Goal: Information Seeking & Learning: Check status

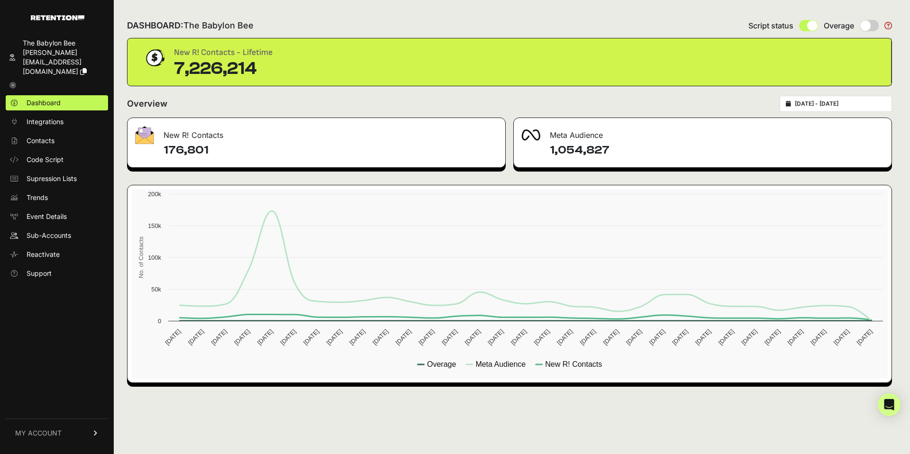
click at [832, 108] on div "2025-09-09 - 2025-10-09" at bounding box center [835, 104] width 112 height 16
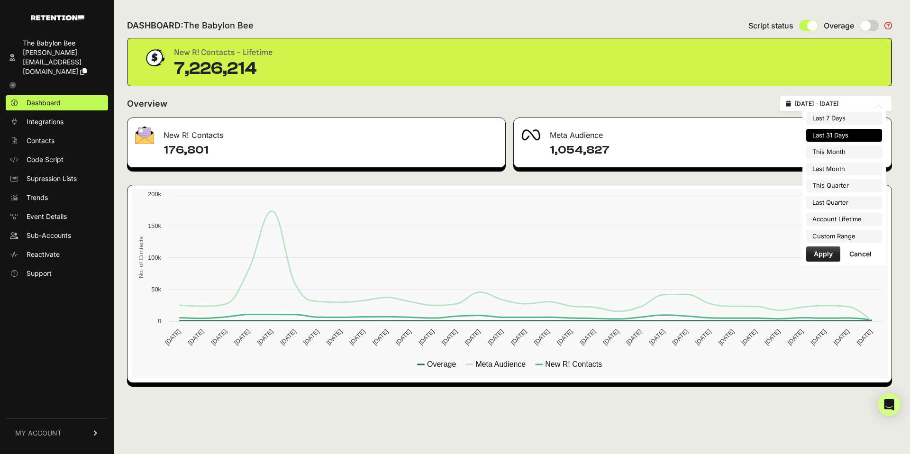
click at [840, 106] on input "2025-09-09 - 2025-10-09" at bounding box center [839, 104] width 91 height 8
click at [843, 222] on li "Account Lifetime" at bounding box center [844, 219] width 76 height 13
type input "2022-03-11 - 2025-10-09"
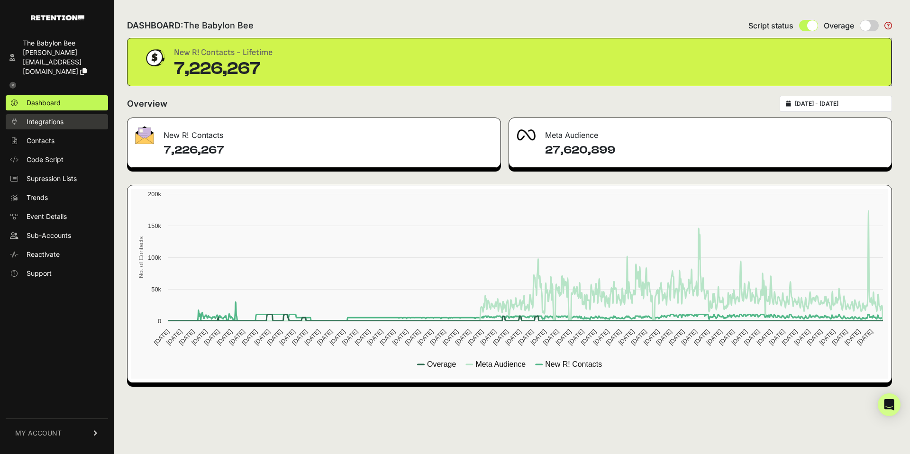
click at [43, 117] on span "Integrations" at bounding box center [45, 121] width 37 height 9
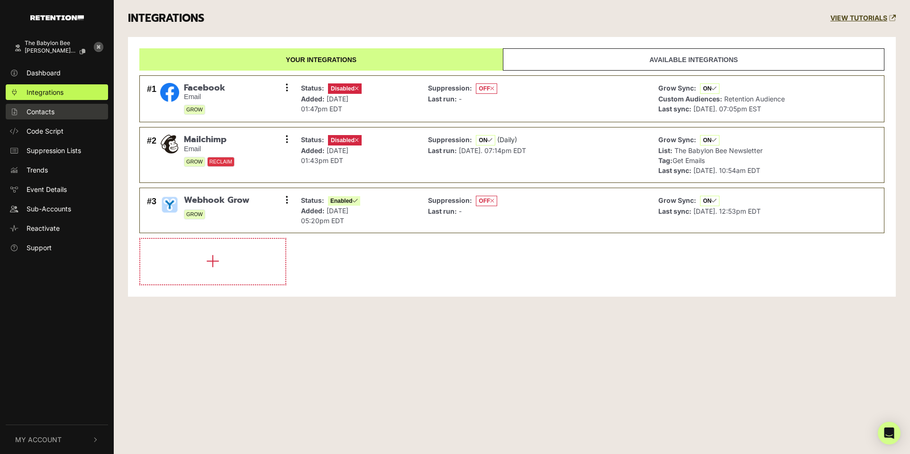
click at [50, 117] on link "Contacts" at bounding box center [57, 112] width 102 height 16
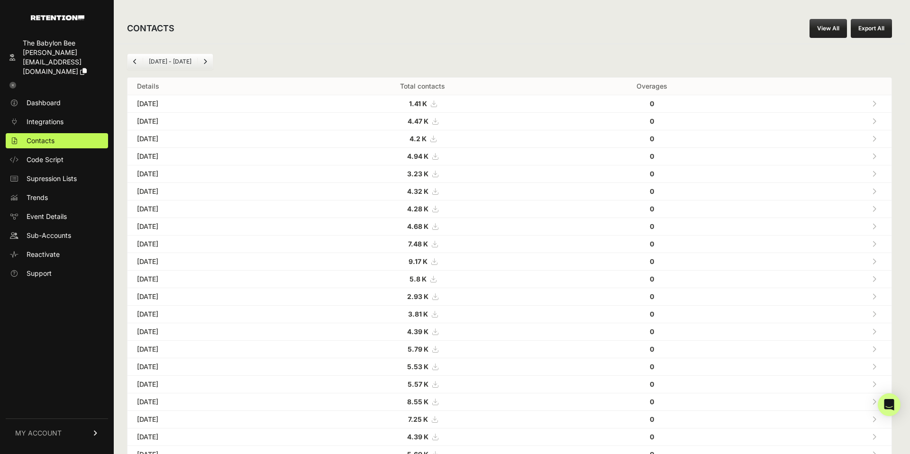
click at [806, 28] on div "CONTACTS View All Export All" at bounding box center [509, 28] width 791 height 30
click at [824, 28] on link "View All" at bounding box center [827, 28] width 37 height 19
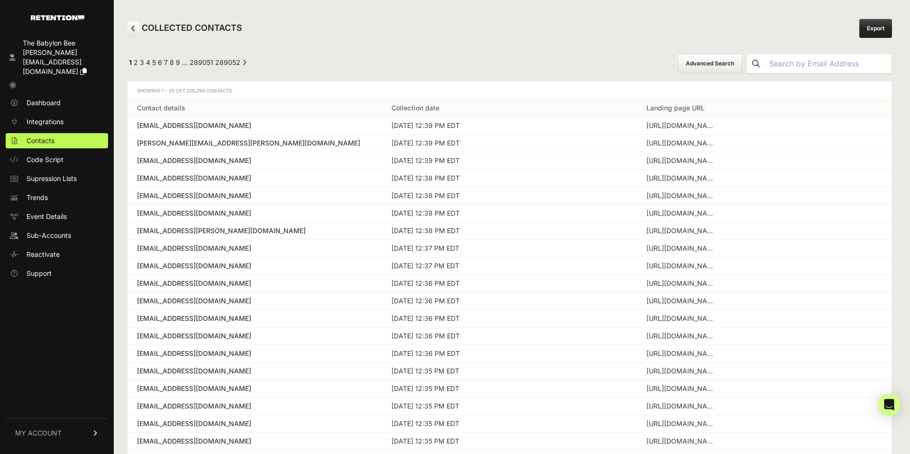
click at [163, 124] on div "[EMAIL_ADDRESS][DOMAIN_NAME]" at bounding box center [254, 125] width 235 height 9
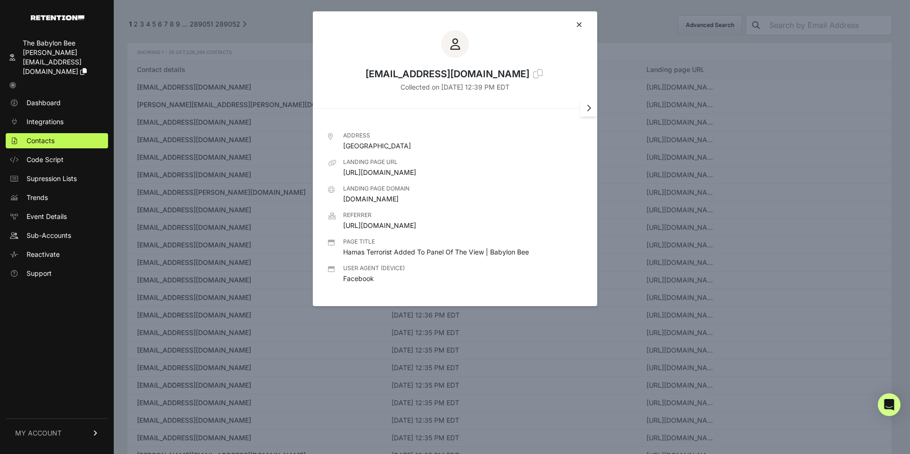
scroll to position [43, 0]
click at [590, 110] on icon at bounding box center [588, 108] width 5 height 8
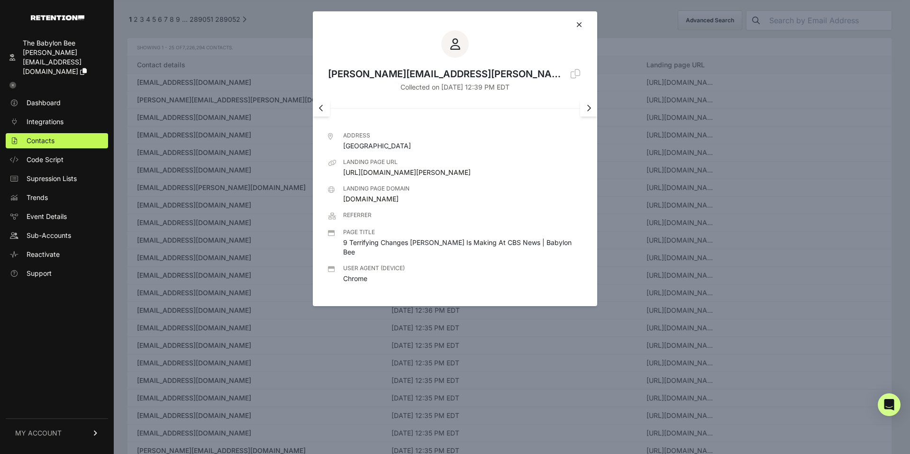
click at [324, 110] on link at bounding box center [321, 107] width 17 height 17
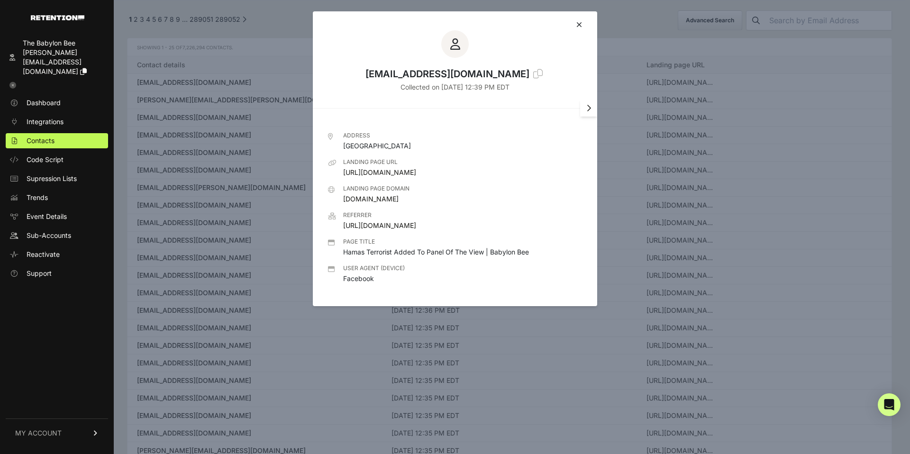
click at [589, 109] on icon at bounding box center [588, 108] width 5 height 8
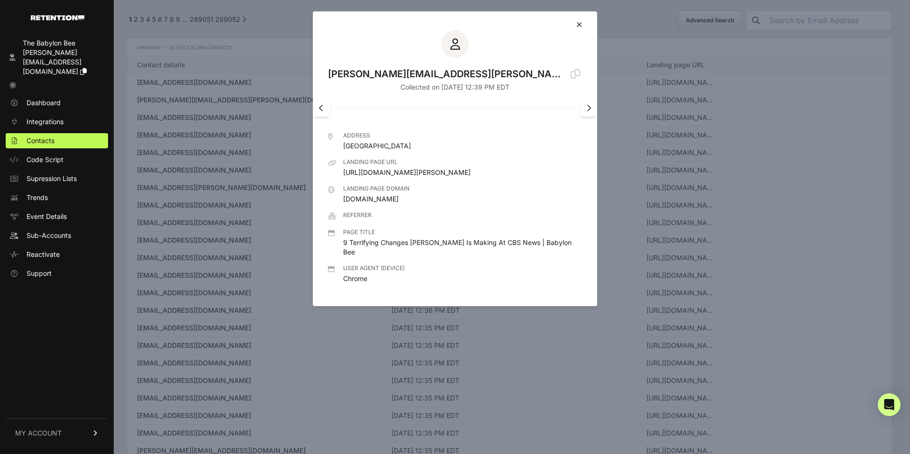
click at [589, 109] on icon at bounding box center [588, 108] width 5 height 8
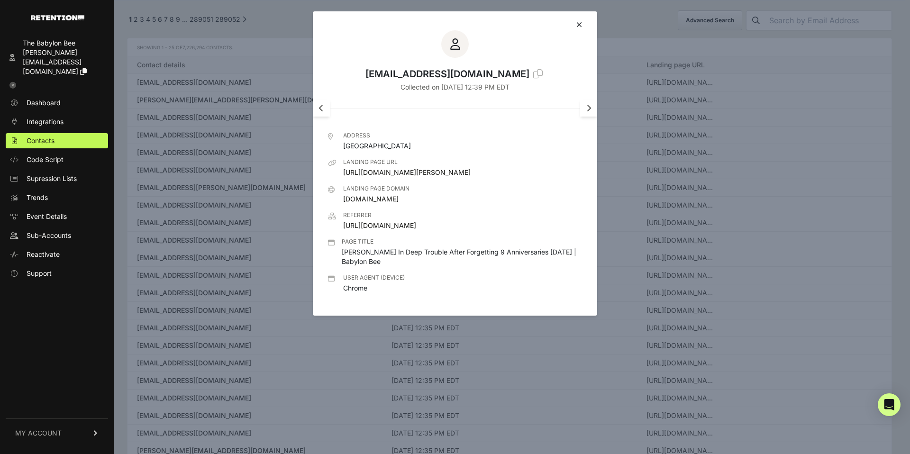
click at [587, 113] on link at bounding box center [588, 107] width 17 height 17
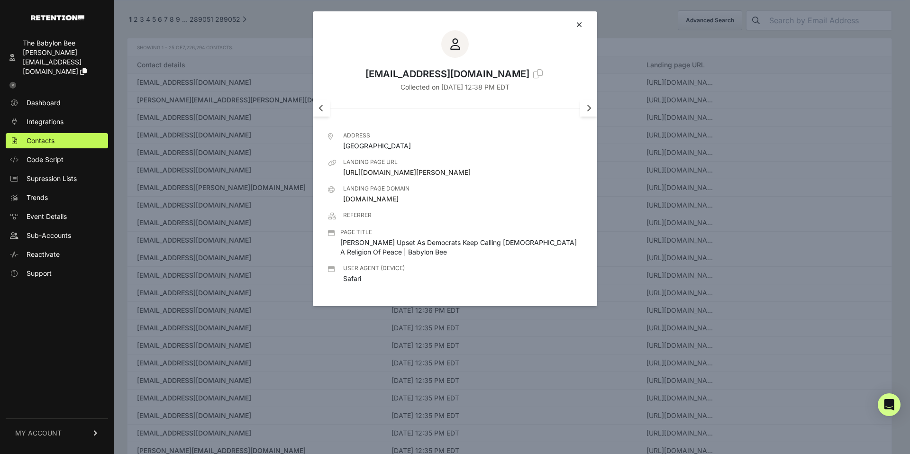
click at [587, 113] on link at bounding box center [588, 107] width 17 height 17
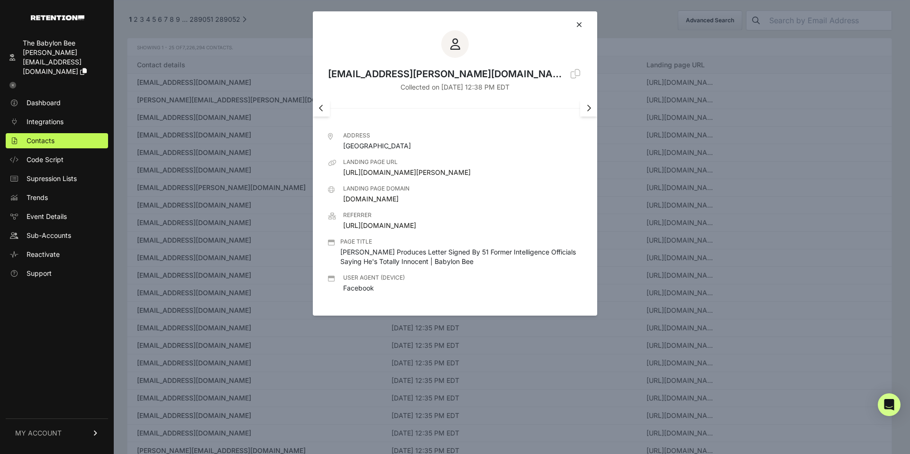
click at [585, 111] on link at bounding box center [588, 107] width 17 height 17
click at [576, 27] on icon at bounding box center [579, 25] width 6 height 8
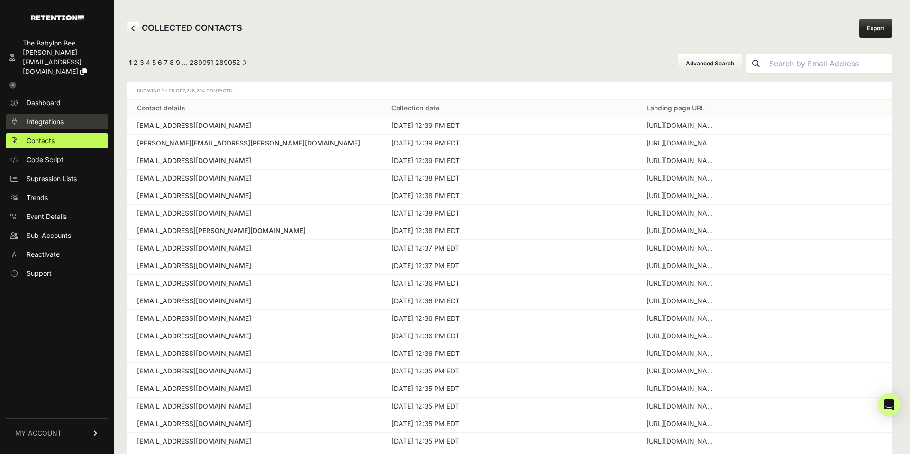
click at [48, 117] on span "Integrations" at bounding box center [45, 121] width 37 height 9
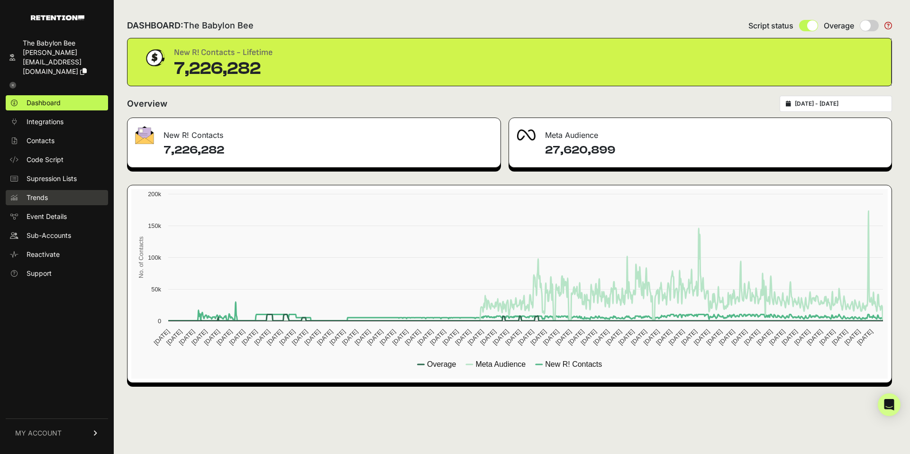
click at [43, 193] on span "Trends" at bounding box center [37, 197] width 21 height 9
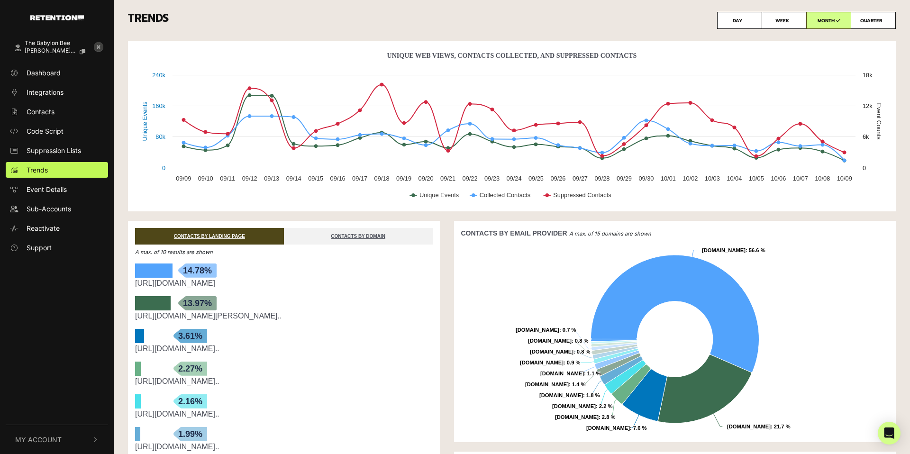
click at [98, 47] on icon at bounding box center [98, 46] width 9 height 9
